Goal: Browse casually

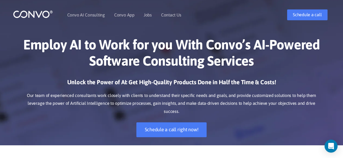
click at [121, 104] on p "Our team of experienced consultants work closely with clients to understand the…" at bounding box center [171, 104] width 301 height 24
